Goal: Transaction & Acquisition: Obtain resource

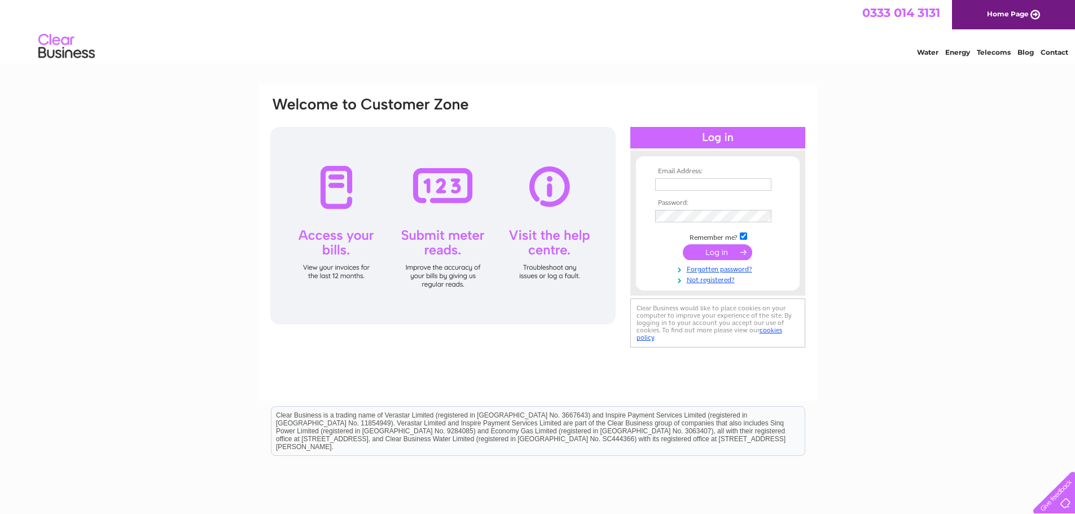
click at [671, 183] on input "text" at bounding box center [713, 184] width 116 height 12
type input "louise@cd-group.co.uk"
click at [683, 246] on input "submit" at bounding box center [717, 254] width 69 height 16
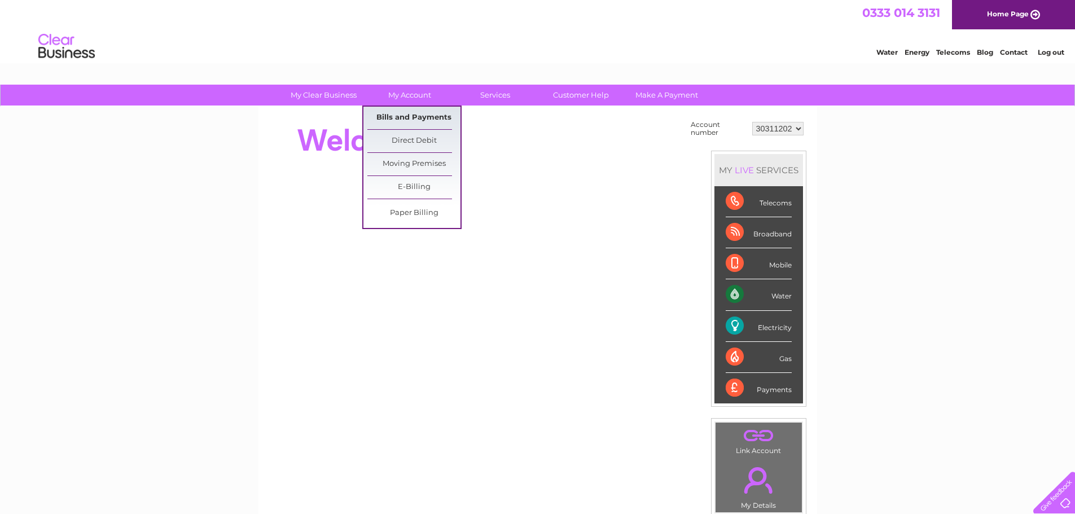
click at [419, 115] on link "Bills and Payments" at bounding box center [413, 118] width 93 height 23
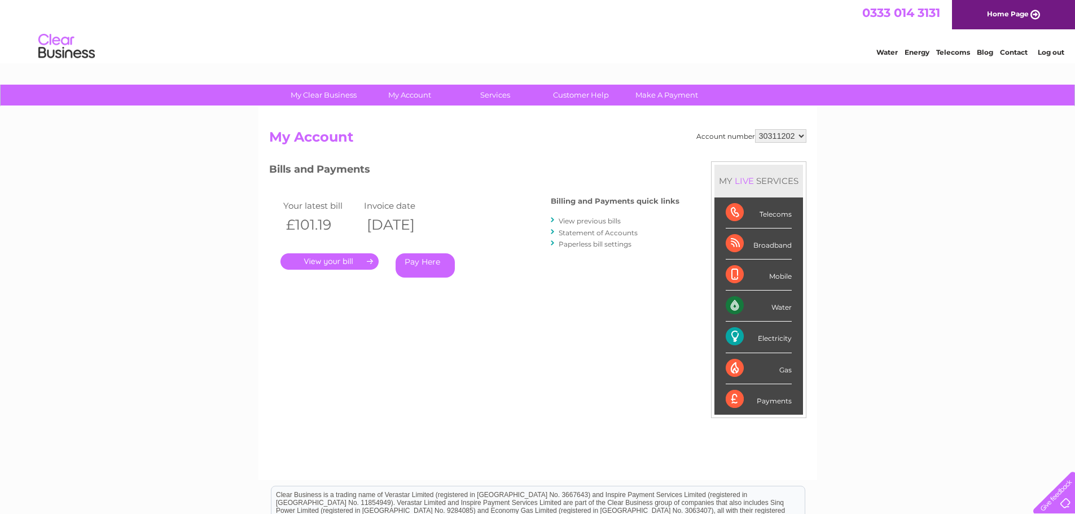
click at [322, 264] on link "." at bounding box center [330, 261] width 98 height 16
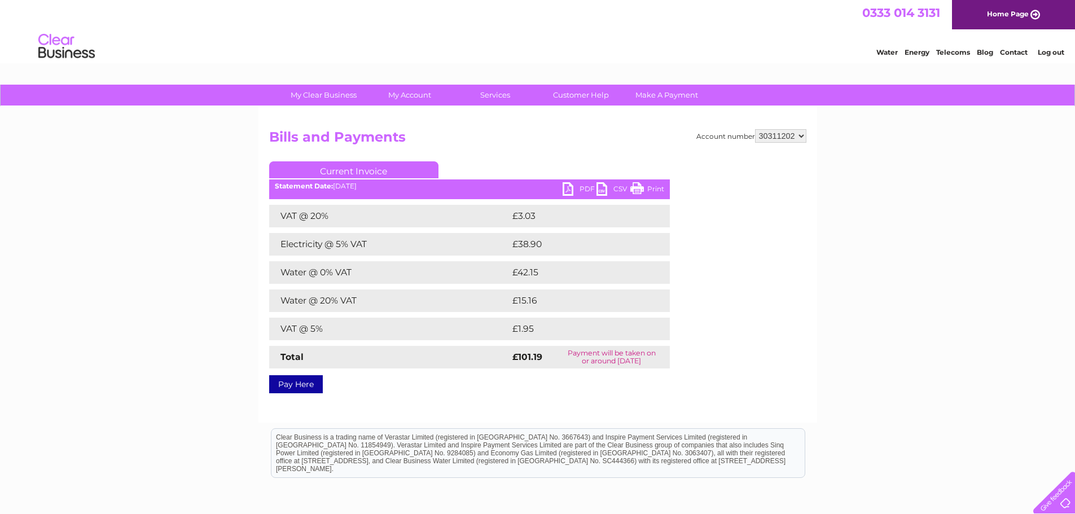
click at [582, 189] on link "PDF" at bounding box center [580, 190] width 34 height 16
click at [1047, 56] on link "Log out" at bounding box center [1051, 52] width 27 height 8
